Goal: Navigation & Orientation: Find specific page/section

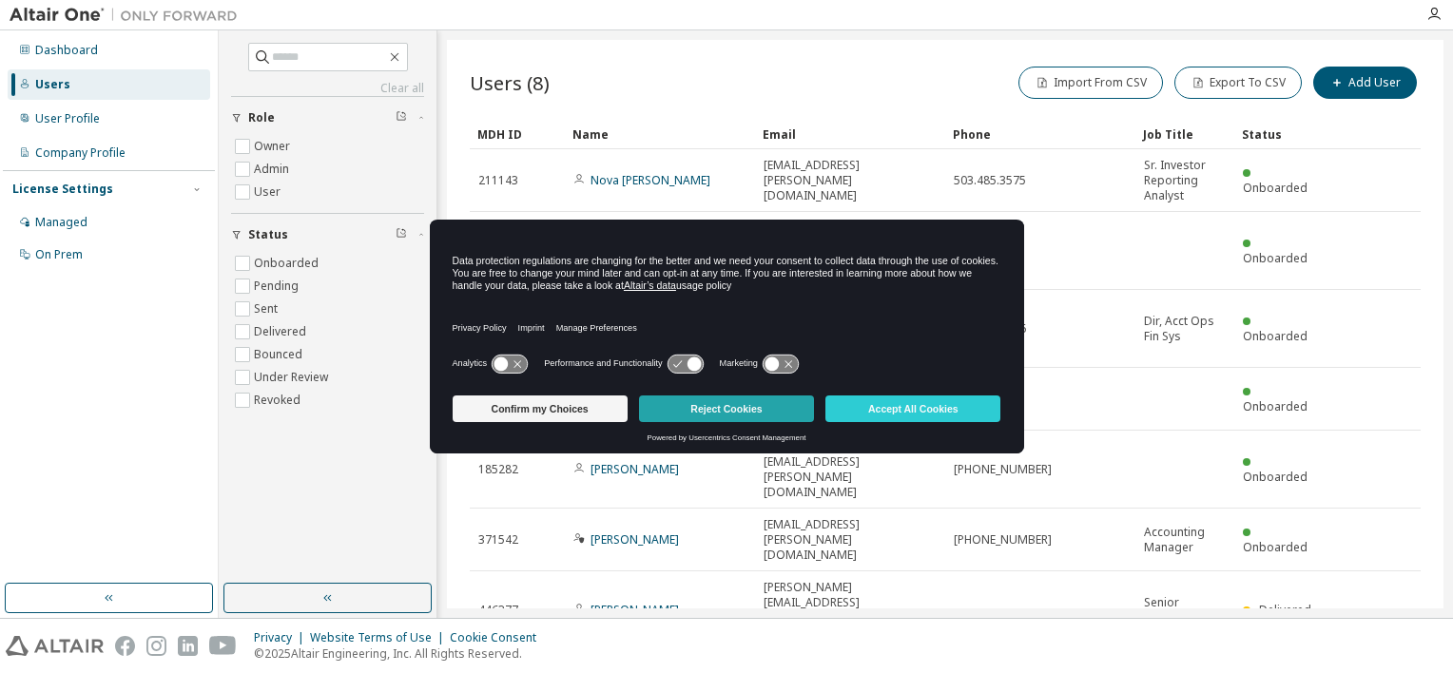
click at [754, 408] on button "Reject Cookies" at bounding box center [726, 409] width 175 height 27
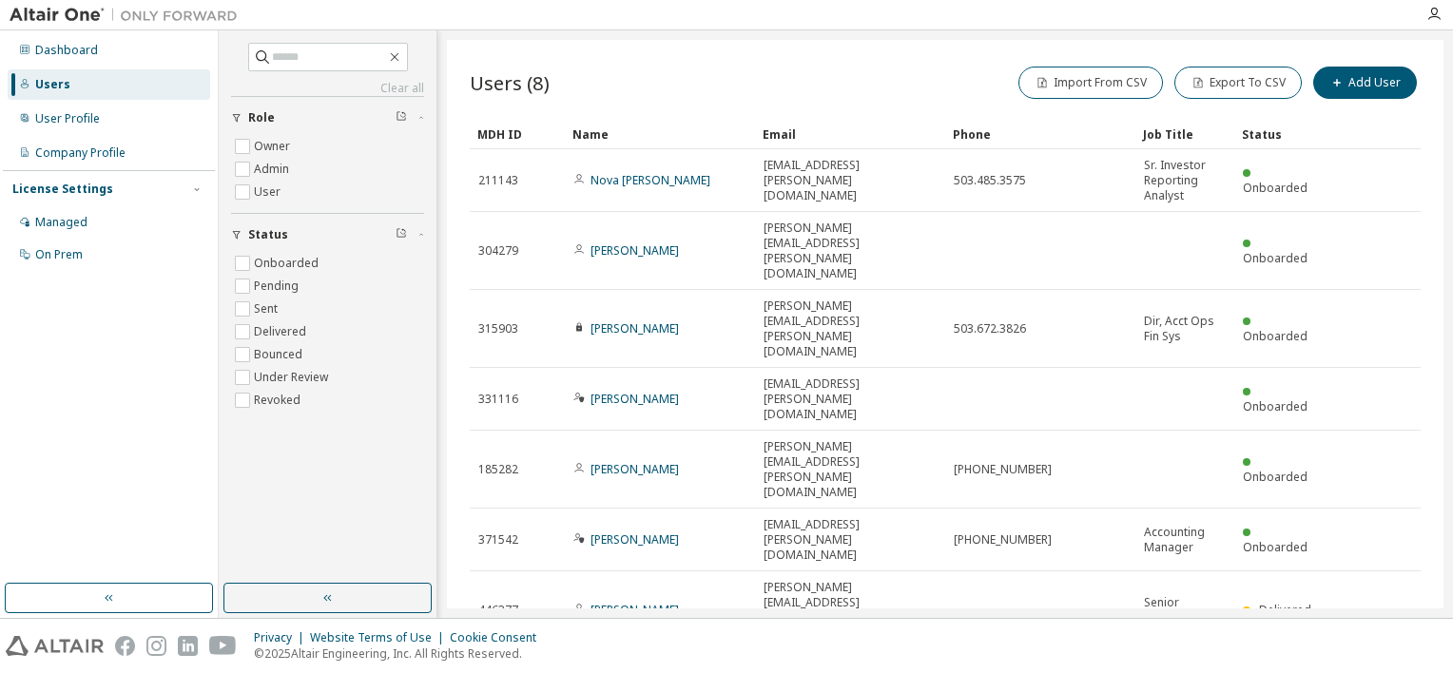
click at [42, 15] on img at bounding box center [129, 15] width 238 height 19
